Goal: Task Accomplishment & Management: Use online tool/utility

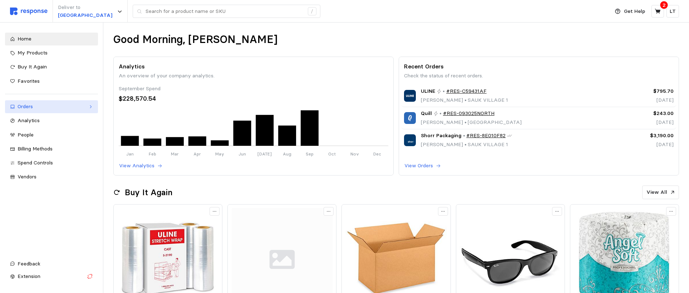
click at [37, 104] on div "Orders" at bounding box center [52, 107] width 68 height 8
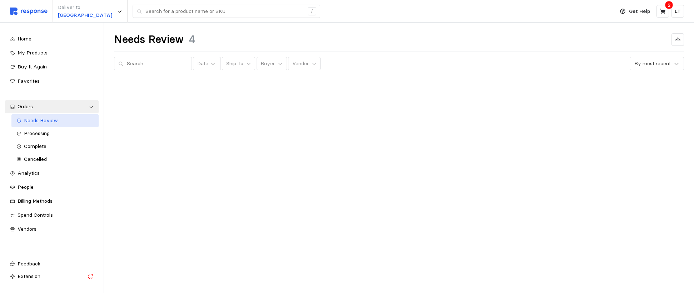
click at [36, 120] on span "Needs Review" at bounding box center [41, 120] width 34 height 6
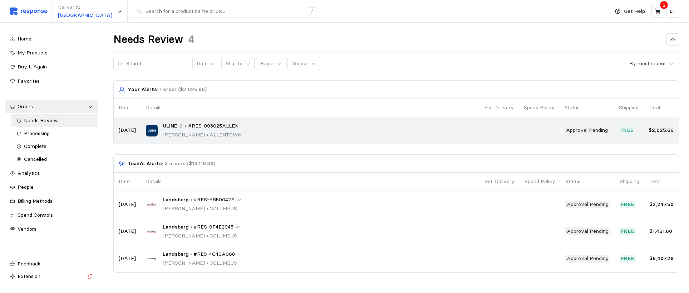
click at [441, 132] on div "ULINE • #RES-093025ALLEN [PERSON_NAME] • [GEOGRAPHIC_DATA]" at bounding box center [310, 130] width 328 height 17
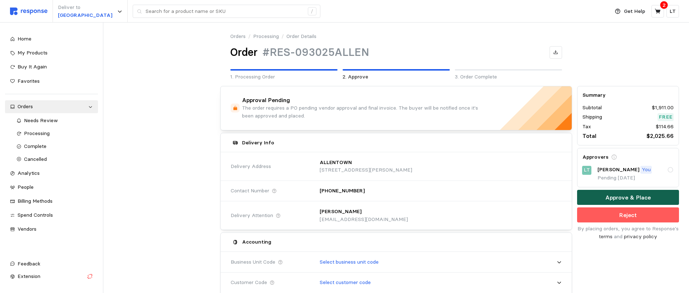
click at [620, 196] on p "Approve & Place" at bounding box center [627, 197] width 45 height 9
